Goal: Task Accomplishment & Management: Use online tool/utility

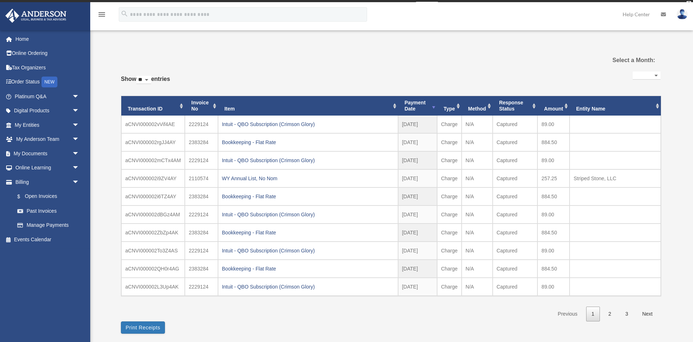
select select
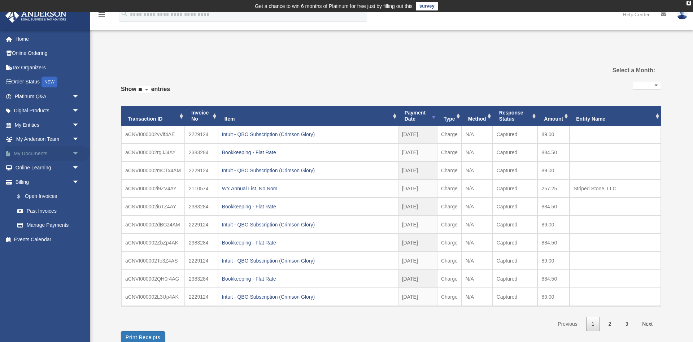
click at [75, 152] on span "arrow_drop_down" at bounding box center [79, 153] width 14 height 15
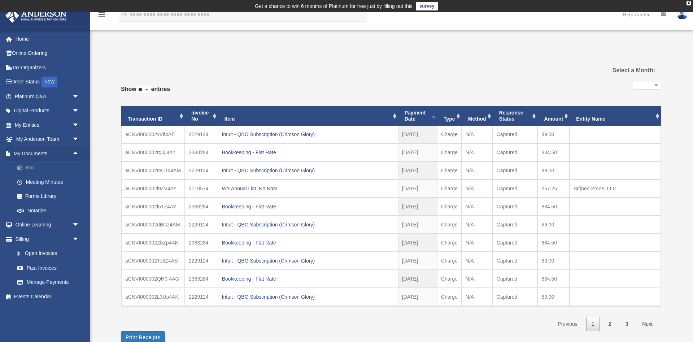
click at [27, 166] on link "Box" at bounding box center [50, 168] width 80 height 14
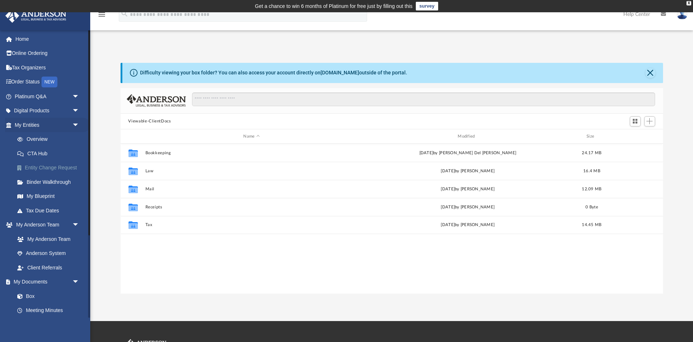
scroll to position [164, 543]
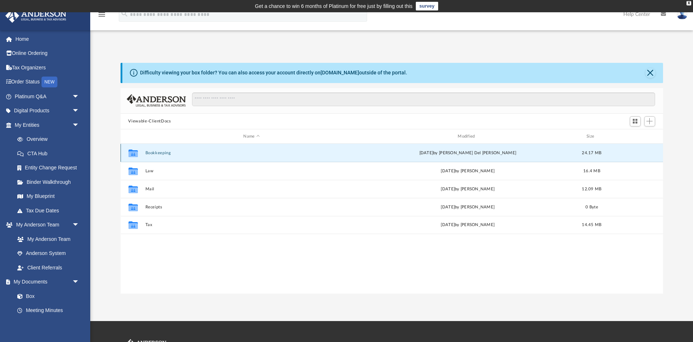
click at [160, 152] on button "Bookkeeping" at bounding box center [251, 153] width 213 height 5
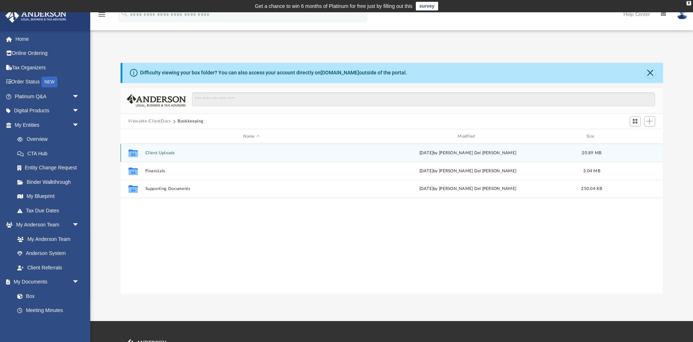
click at [161, 152] on button "Client Uploads" at bounding box center [251, 153] width 213 height 5
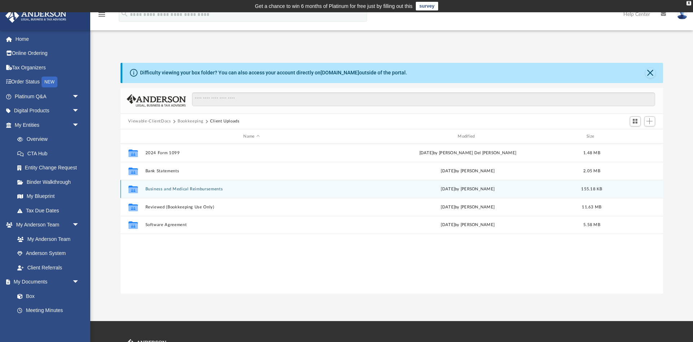
click at [176, 186] on div "Collaborated Folder Business and Medical Reimbursements [DATE] by [PERSON_NAME]…" at bounding box center [392, 189] width 543 height 18
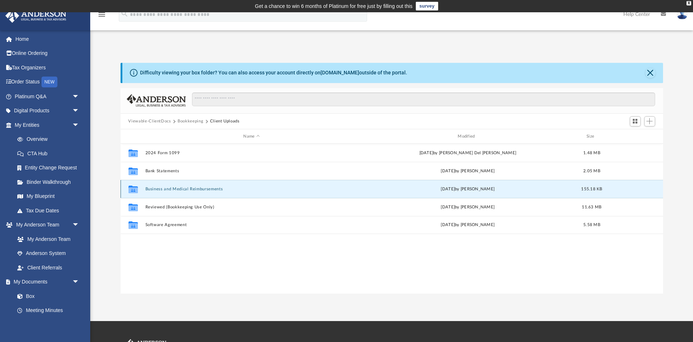
click at [152, 188] on button "Business and Medical Reimbursements" at bounding box center [251, 189] width 213 height 5
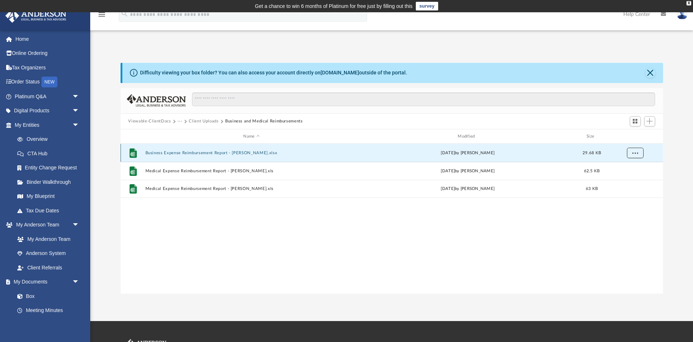
click at [636, 152] on span "More options" at bounding box center [635, 153] width 6 height 4
click at [626, 181] on li "Download" at bounding box center [628, 180] width 21 height 8
click at [635, 151] on button "More options" at bounding box center [635, 153] width 17 height 11
click at [624, 169] on li "Preview" at bounding box center [628, 168] width 21 height 8
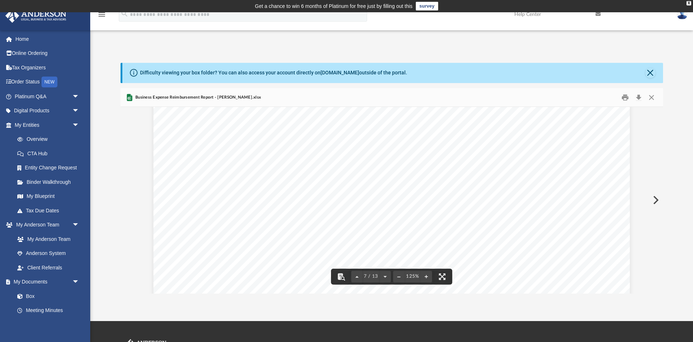
scroll to position [2495, 0]
click at [657, 200] on button "Preview" at bounding box center [655, 200] width 16 height 20
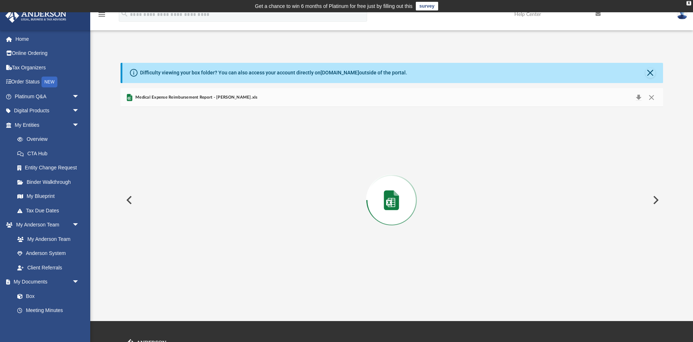
click at [656, 200] on button "Preview" at bounding box center [655, 200] width 16 height 20
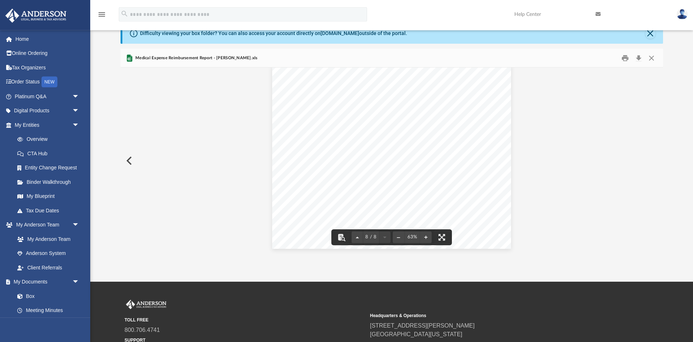
scroll to position [0, 0]
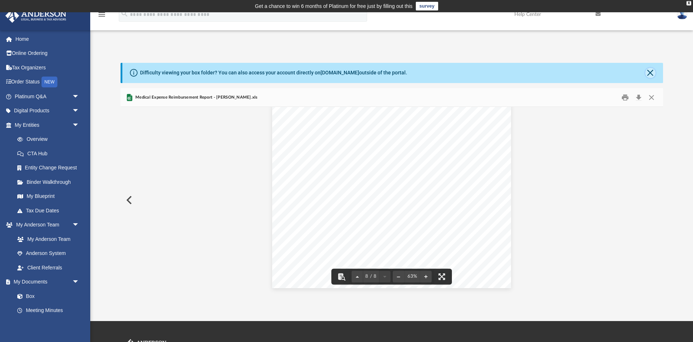
click at [651, 72] on button "Close" at bounding box center [651, 73] width 10 height 10
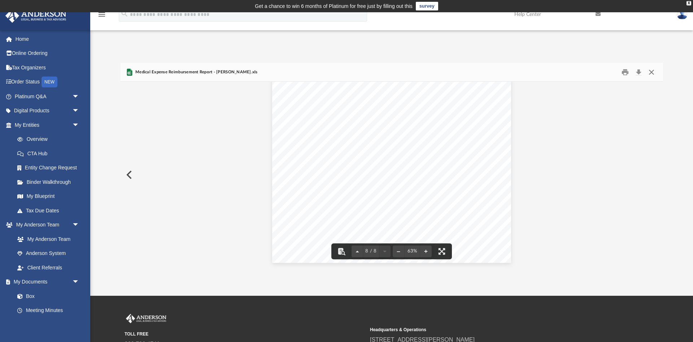
click at [651, 74] on button "Close" at bounding box center [651, 71] width 13 height 11
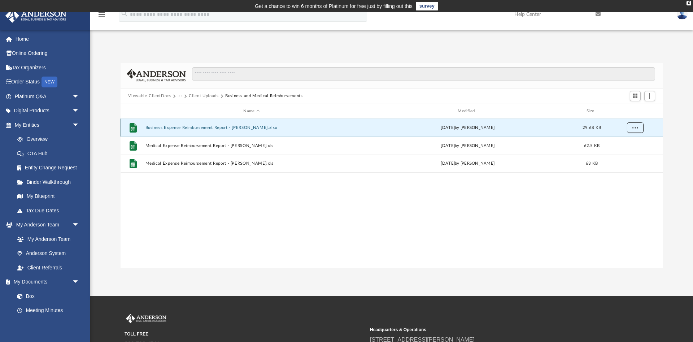
click at [636, 126] on span "More options" at bounding box center [635, 128] width 6 height 4
click at [635, 97] on span "Switch to Grid View" at bounding box center [635, 96] width 6 height 6
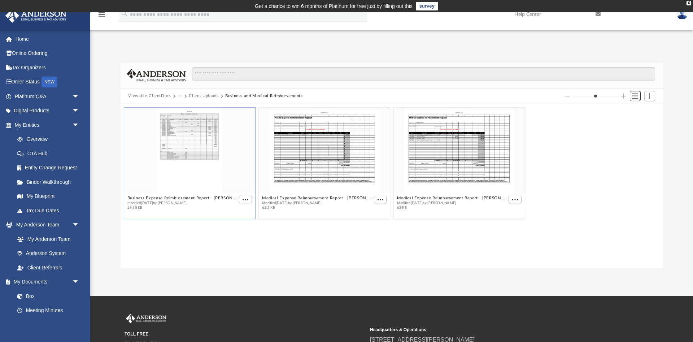
scroll to position [164, 543]
click at [598, 191] on div "Business Expense Reimbursement Report - [PERSON_NAME].xlsx Modified [DATE] by […" at bounding box center [392, 163] width 540 height 115
click at [612, 169] on div "Business Expense Reimbursement Report - [PERSON_NAME].xlsx Modified [DATE] by […" at bounding box center [392, 163] width 540 height 115
click at [637, 96] on span "Switch to List View" at bounding box center [635, 96] width 6 height 6
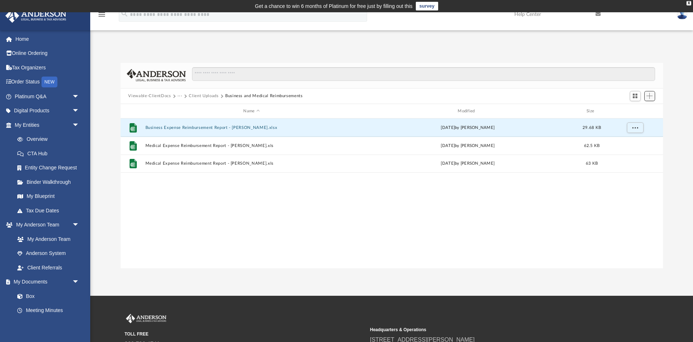
click at [649, 95] on span "Add" at bounding box center [650, 96] width 6 height 6
click at [634, 111] on li "Upload" at bounding box center [639, 111] width 23 height 8
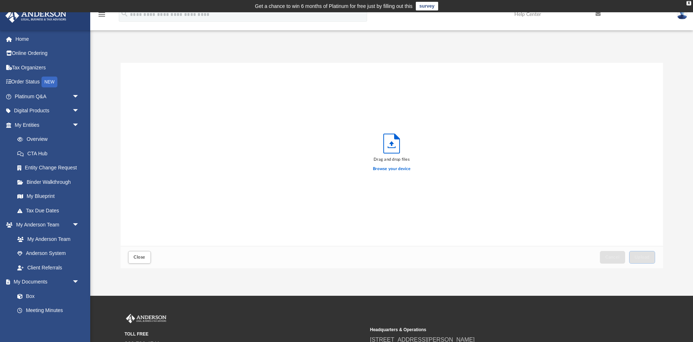
scroll to position [183, 543]
click at [393, 168] on label "Browse your device" at bounding box center [392, 169] width 38 height 7
click at [0, 0] on input "Browse your device" at bounding box center [0, 0] width 0 height 0
click at [138, 256] on span "Close" at bounding box center [140, 257] width 12 height 4
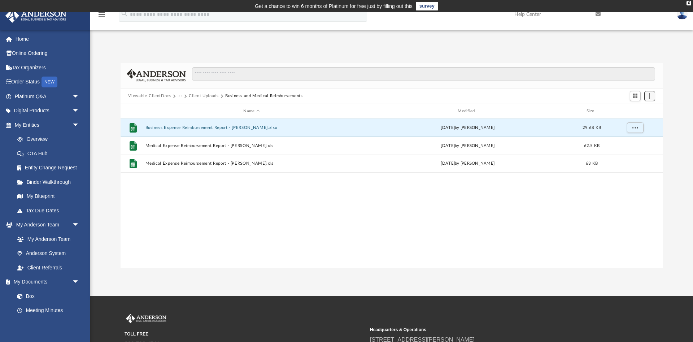
click at [650, 95] on span "Add" at bounding box center [650, 96] width 6 height 6
click at [636, 111] on li "Upload" at bounding box center [639, 111] width 23 height 8
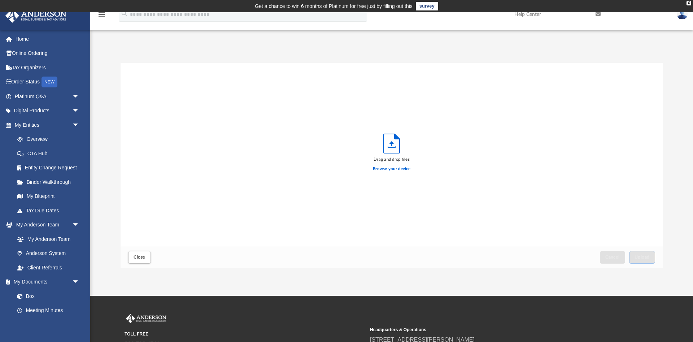
click at [516, 179] on div "Drag and drop files Browse your device" at bounding box center [392, 154] width 543 height 183
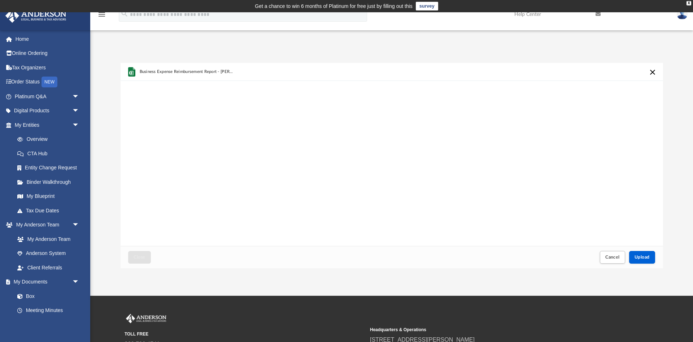
click at [519, 325] on div "Headquarters & Operations [STREET_ADDRESS][PERSON_NAME] [GEOGRAPHIC_DATA], [US_…" at bounding box center [490, 346] width 241 height 45
click at [644, 257] on span "Upload" at bounding box center [642, 257] width 15 height 4
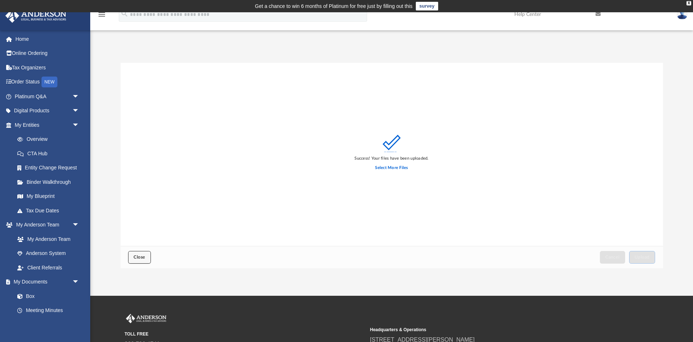
click at [139, 256] on span "Close" at bounding box center [140, 257] width 12 height 4
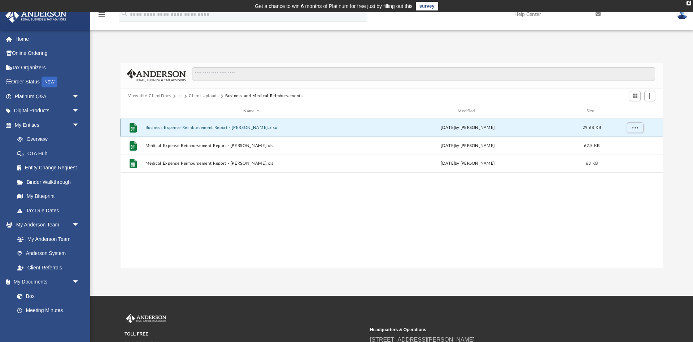
click at [238, 126] on button "Business Expense Reimbursement Report - [PERSON_NAME].xlsx" at bounding box center [251, 127] width 213 height 5
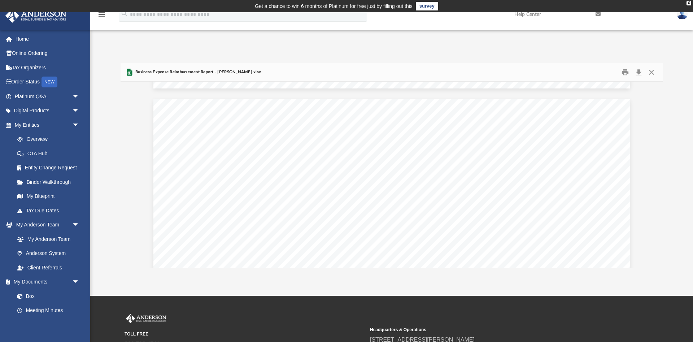
scroll to position [4646, 0]
click at [653, 72] on button "Close" at bounding box center [651, 71] width 13 height 11
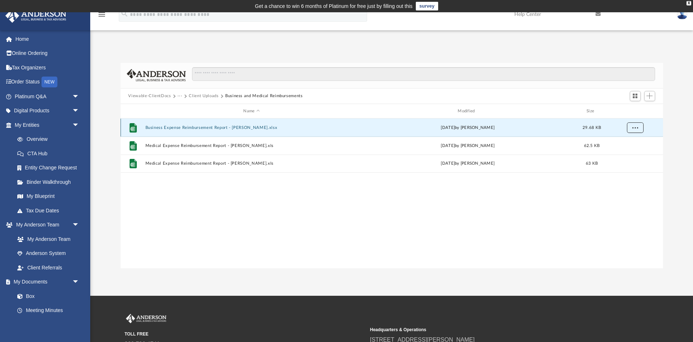
click at [634, 126] on span "More options" at bounding box center [635, 128] width 6 height 4
click at [382, 225] on div "File Business Expense Reimbursement Report - [PERSON_NAME].xlsx [DATE] by [PERS…" at bounding box center [392, 193] width 543 height 150
click at [651, 94] on span "Add" at bounding box center [650, 96] width 6 height 6
click at [636, 111] on li "Upload" at bounding box center [639, 111] width 23 height 8
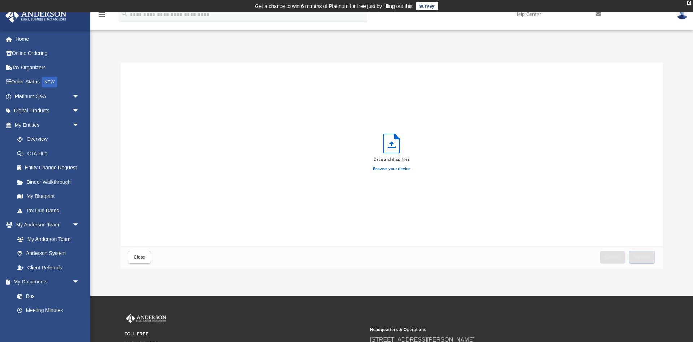
scroll to position [183, 543]
click at [385, 169] on label "Browse your device" at bounding box center [392, 169] width 38 height 7
click at [0, 0] on input "Browse your device" at bounding box center [0, 0] width 0 height 0
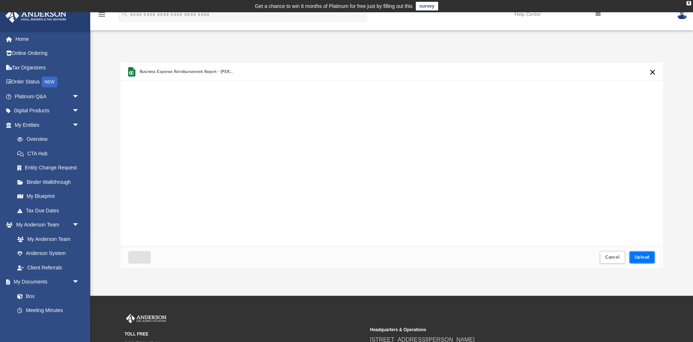
click at [644, 257] on span "Upload" at bounding box center [642, 257] width 15 height 4
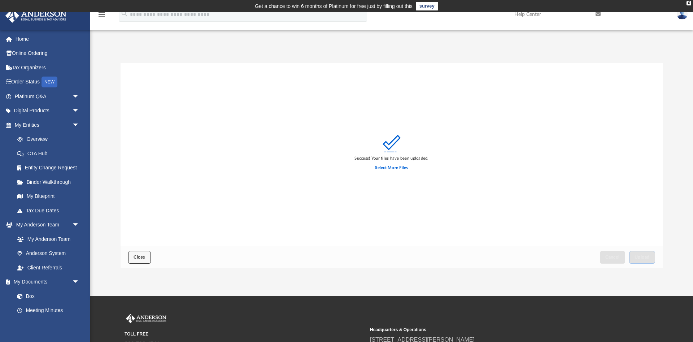
click at [138, 255] on button "Close" at bounding box center [139, 257] width 22 height 13
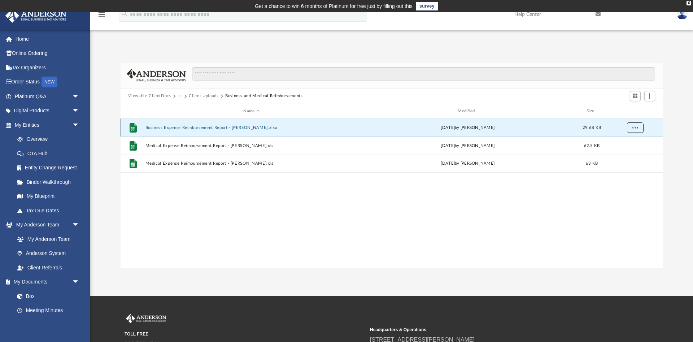
click at [631, 127] on button "More options" at bounding box center [635, 127] width 17 height 11
click at [631, 155] on li "Download" at bounding box center [628, 154] width 21 height 8
click at [635, 128] on span "More options" at bounding box center [635, 128] width 6 height 4
click at [626, 143] on li "Preview" at bounding box center [628, 143] width 21 height 8
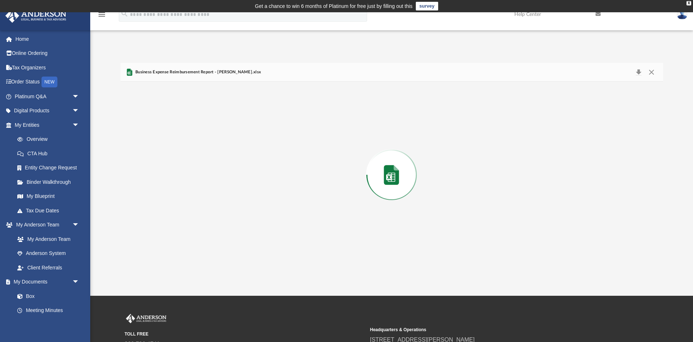
scroll to position [4851, 0]
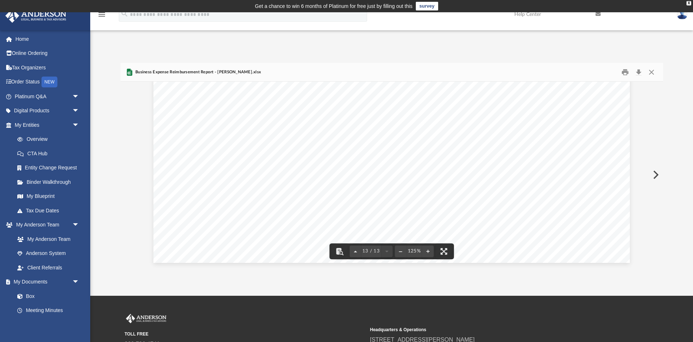
click at [656, 174] on button "Preview" at bounding box center [655, 175] width 16 height 20
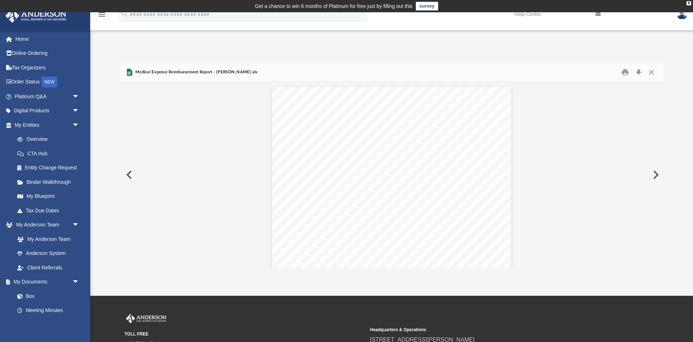
click at [656, 174] on button "Preview" at bounding box center [655, 175] width 16 height 20
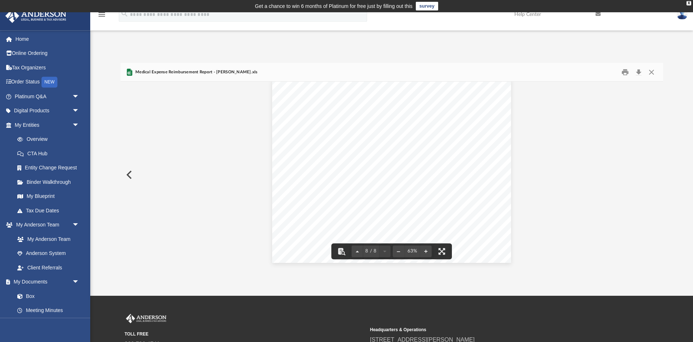
scroll to position [0, 0]
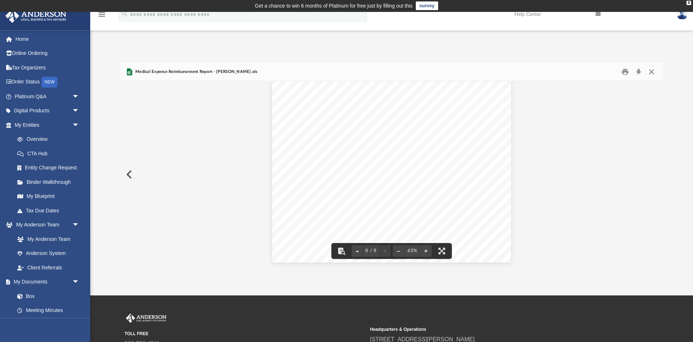
click at [654, 70] on button "Close" at bounding box center [651, 71] width 13 height 11
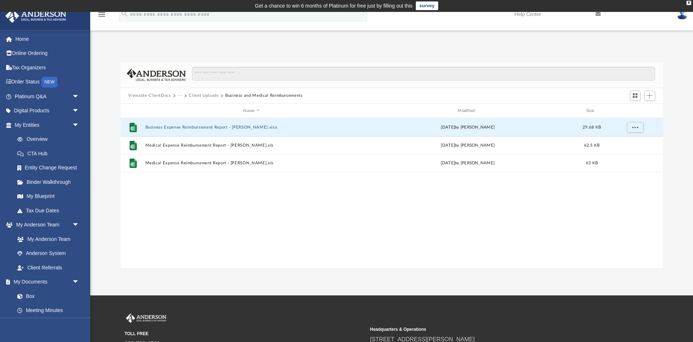
click at [376, 195] on div "File Business Expense Reimbursement Report - [PERSON_NAME].xlsx [DATE] by [PERS…" at bounding box center [392, 193] width 543 height 150
